Goal: Task Accomplishment & Management: Manage account settings

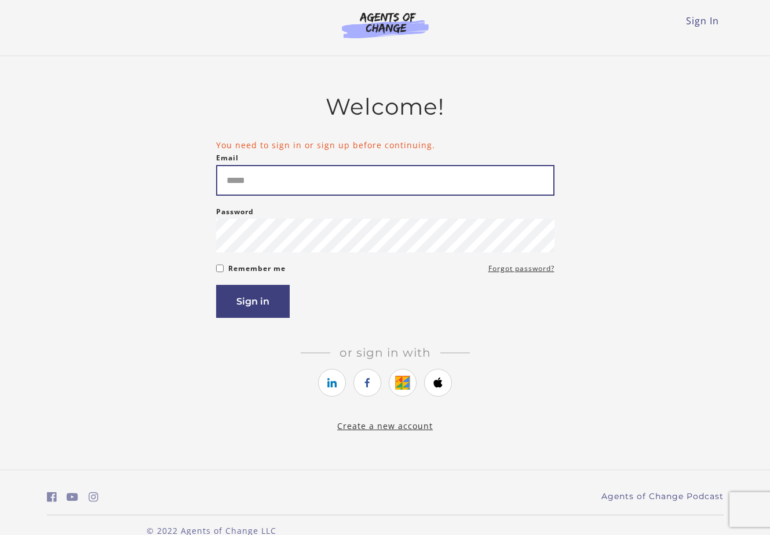
click at [398, 193] on input "Email" at bounding box center [385, 180] width 338 height 31
paste input "**********"
type input "**********"
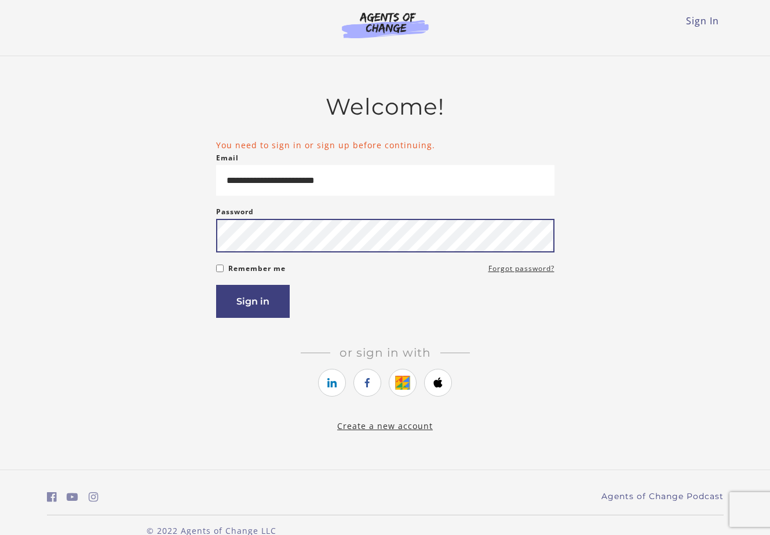
click at [216, 285] on button "Sign in" at bounding box center [253, 301] width 74 height 33
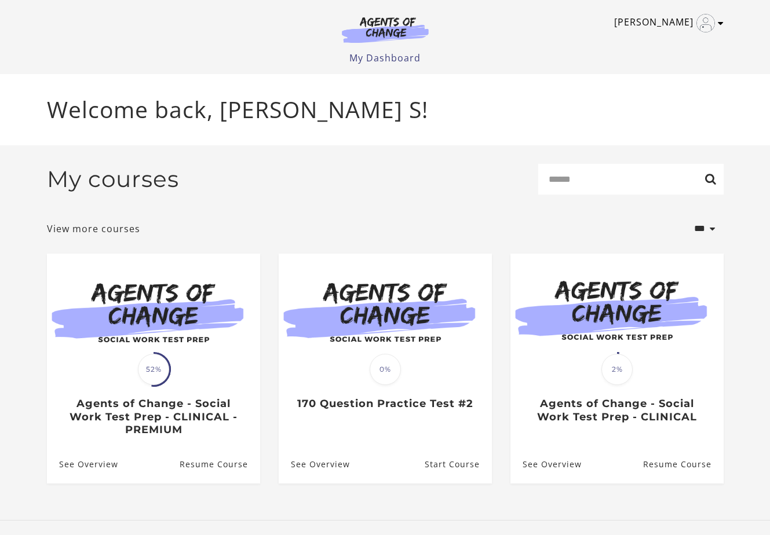
click at [721, 23] on icon "Toggle menu" at bounding box center [721, 23] width 6 height 9
click at [666, 39] on link "My Account" at bounding box center [675, 42] width 102 height 20
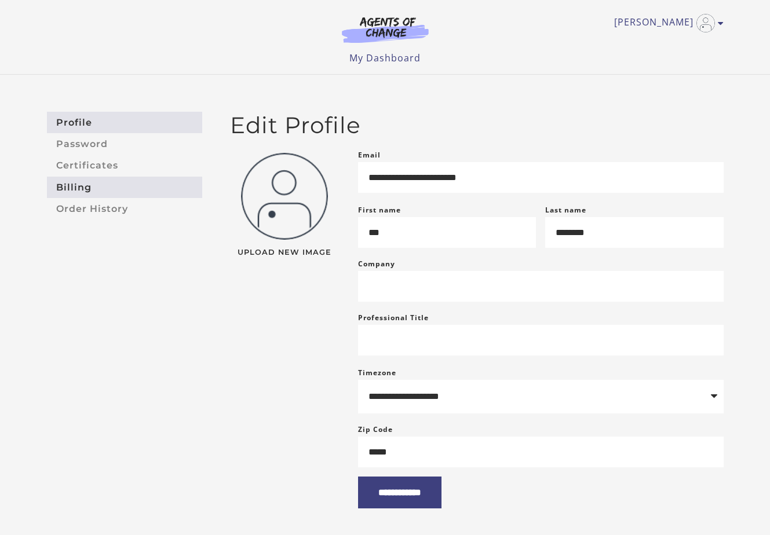
click at [92, 191] on link "Billing" at bounding box center [124, 187] width 155 height 21
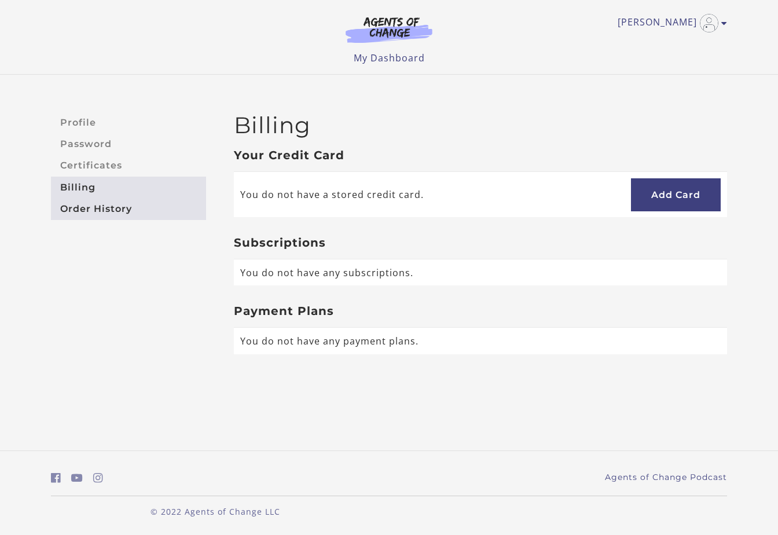
click at [103, 203] on link "Order History" at bounding box center [128, 208] width 155 height 21
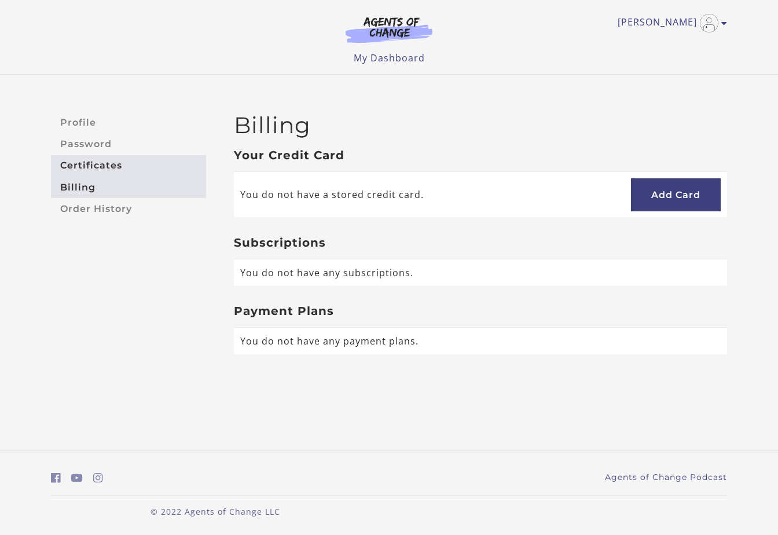
click at [78, 164] on link "Certificates" at bounding box center [128, 165] width 155 height 21
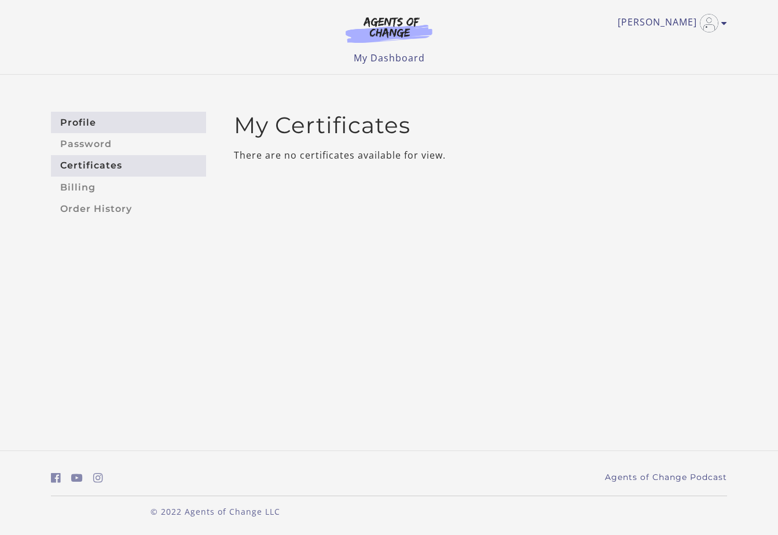
click at [78, 122] on link "Profile" at bounding box center [128, 122] width 155 height 21
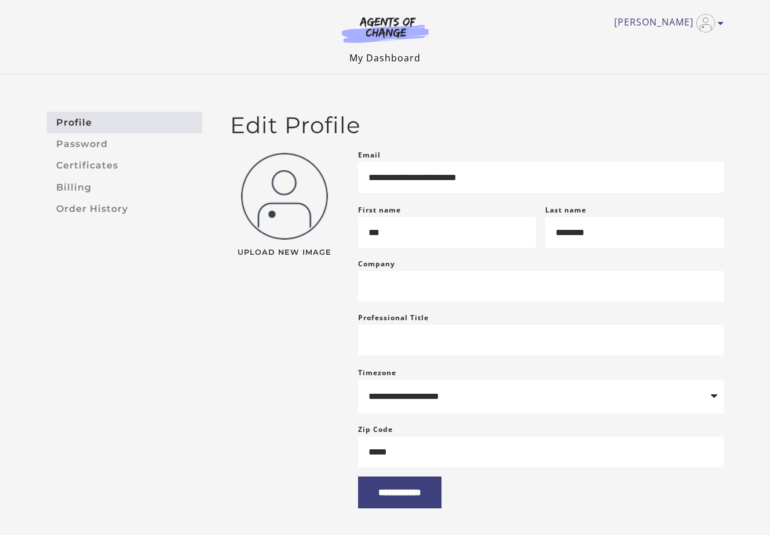
click at [393, 52] on link "My Dashboard" at bounding box center [384, 58] width 71 height 13
